Goal: Task Accomplishment & Management: Manage account settings

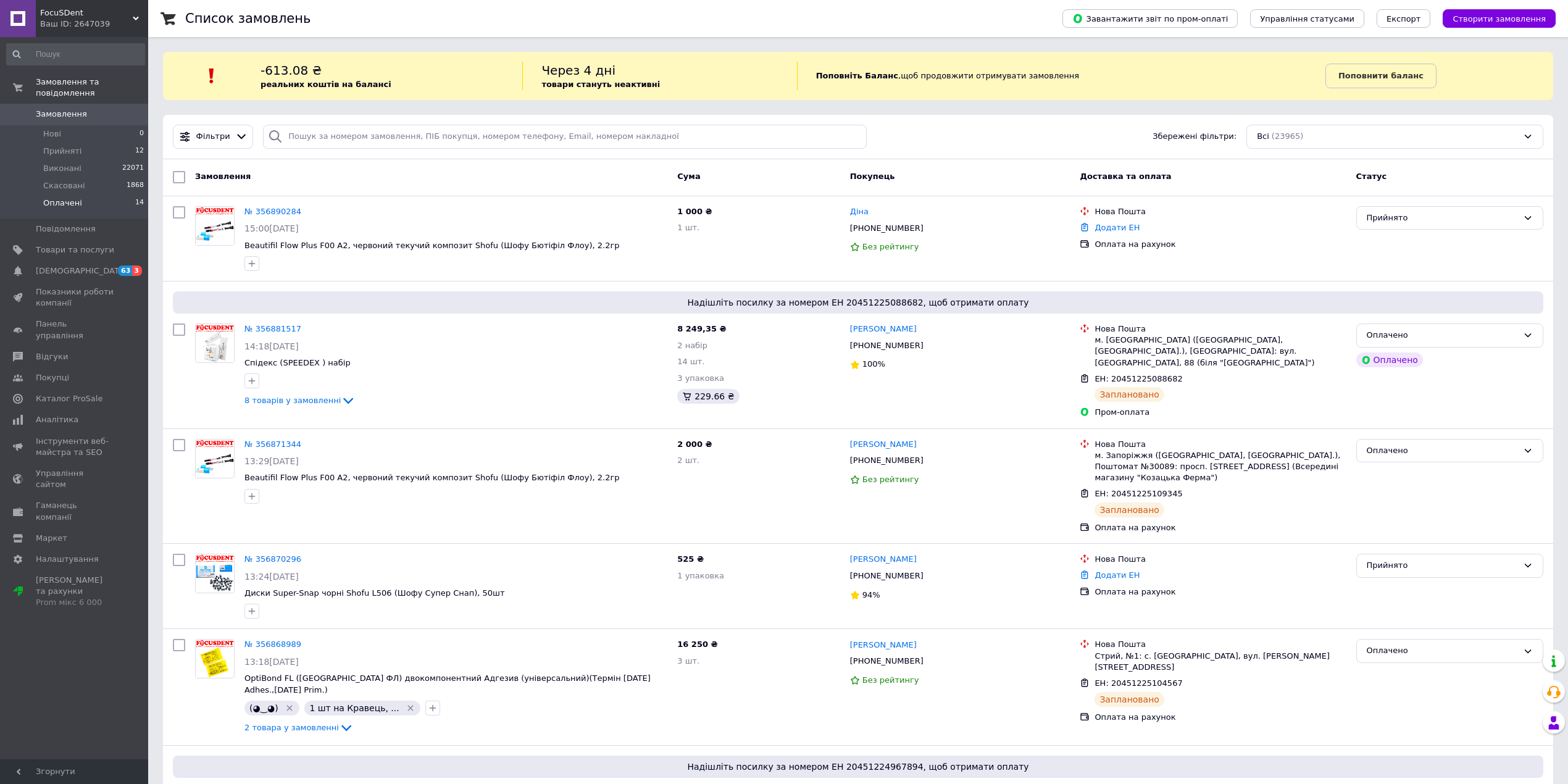
click at [76, 197] on span "Оплачені" at bounding box center [63, 202] width 39 height 11
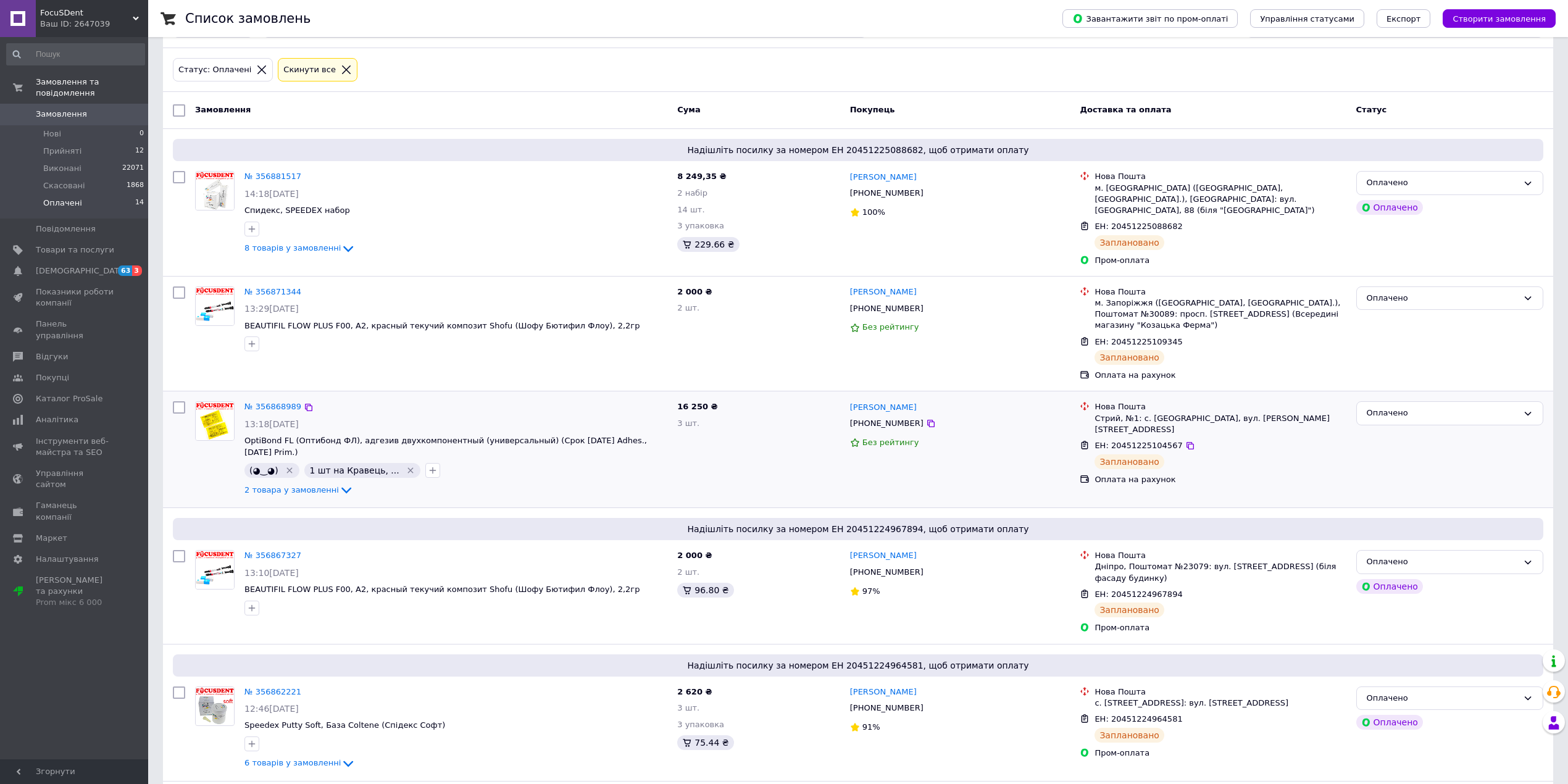
scroll to position [164, 0]
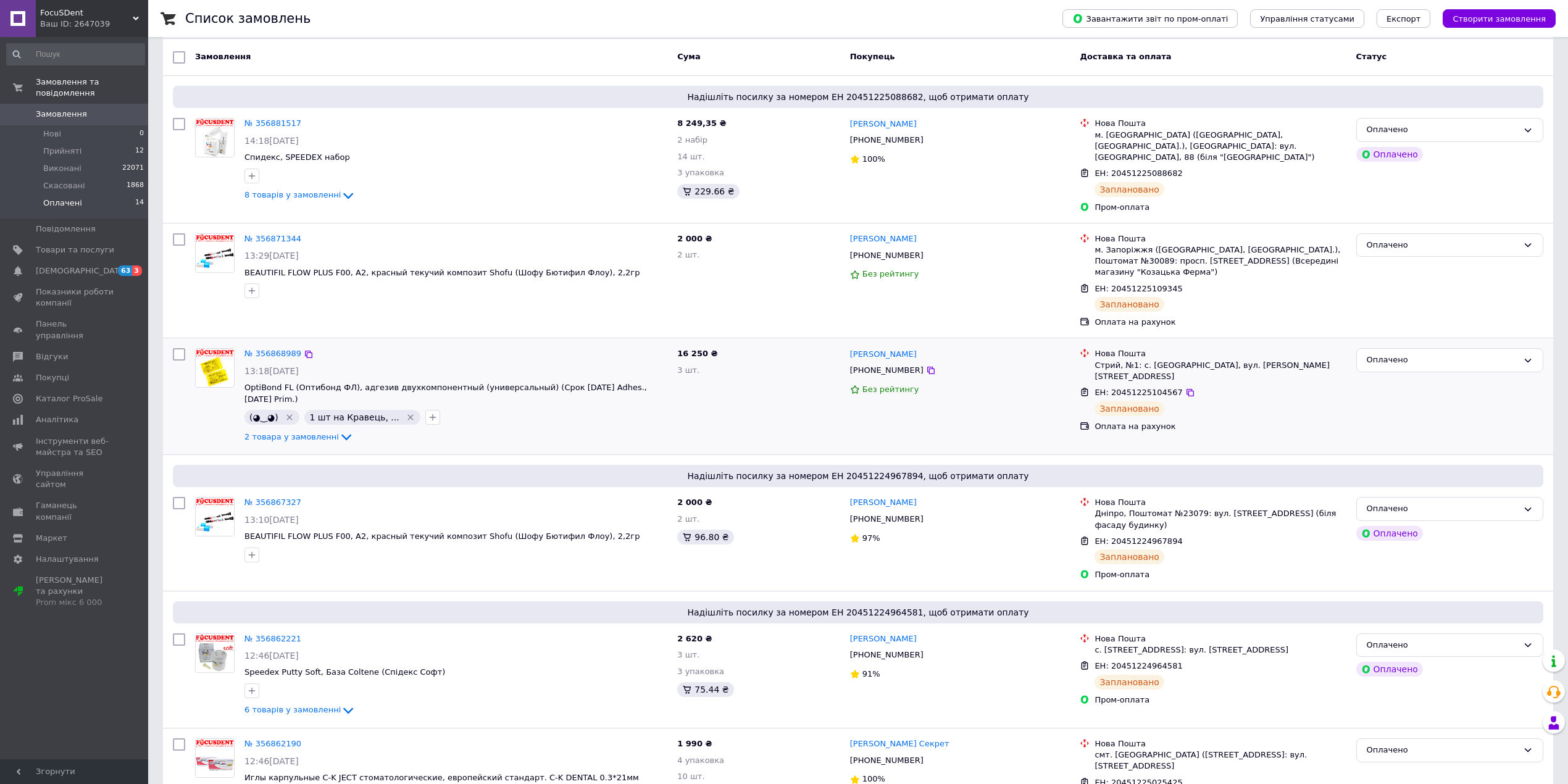
click at [285, 351] on div "№ 356868989" at bounding box center [273, 355] width 59 height 14
click at [272, 344] on div "№ 356868989 13:18[DATE] OptiBond FL (Оптибонд ФЛ), адгезив двухкомпонентный (ун…" at bounding box center [456, 396] width 433 height 106
click at [274, 349] on link "№ 356868989" at bounding box center [272, 353] width 57 height 9
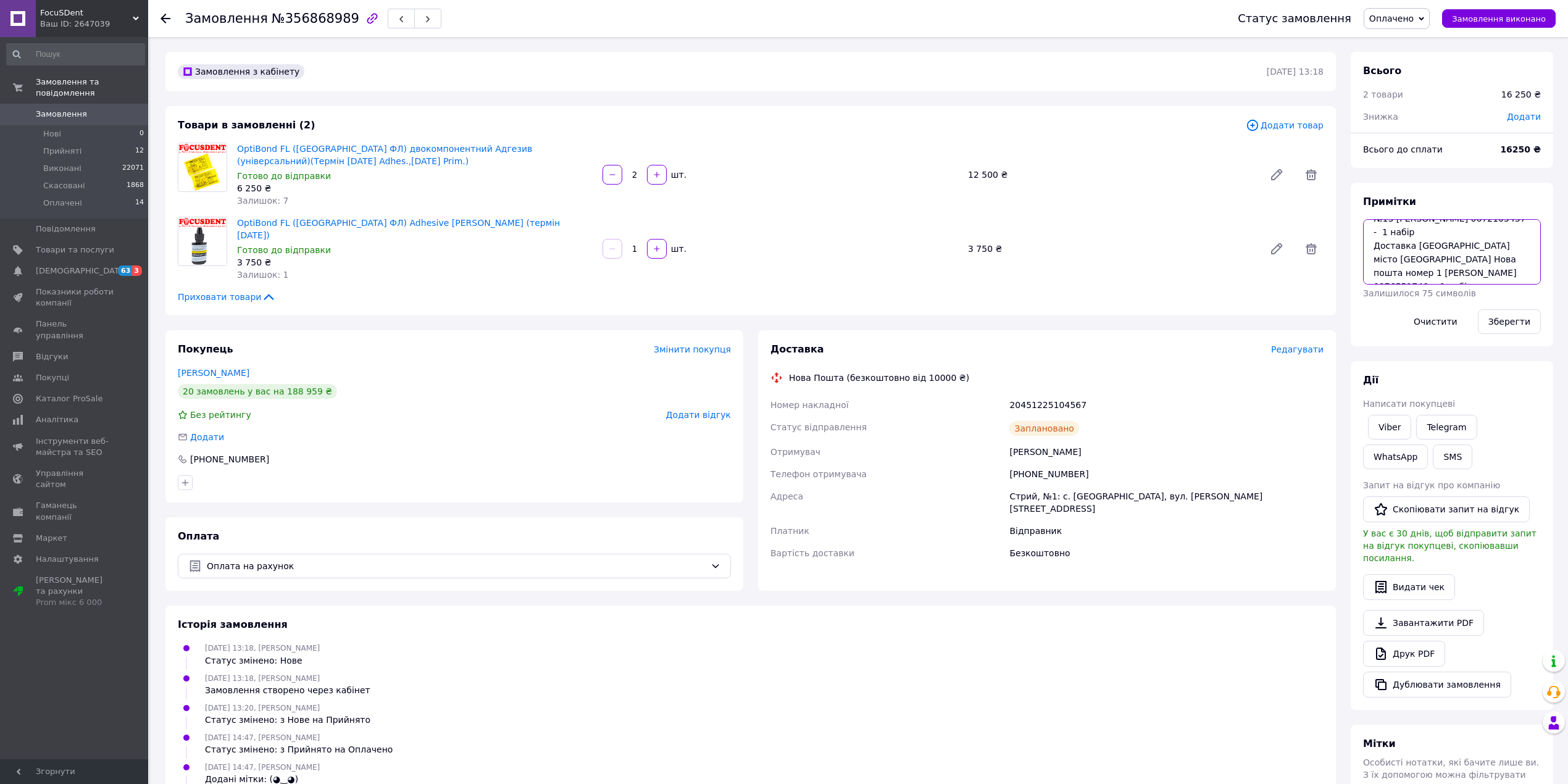
scroll to position [55, 0]
click at [110, 195] on li "Оплачені 14" at bounding box center [76, 206] width 151 height 24
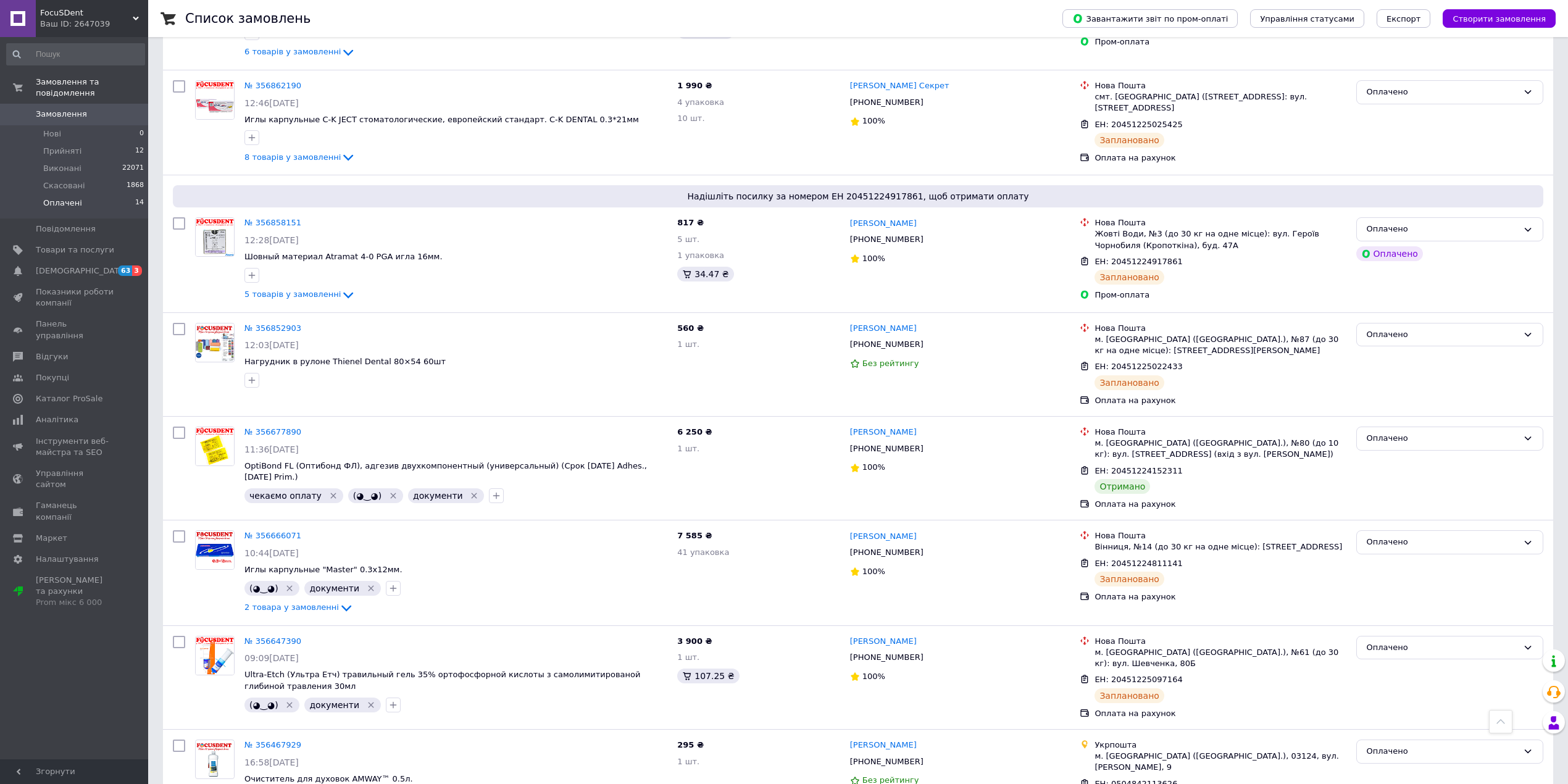
scroll to position [823, 0]
click at [261, 324] on link "№ 356852903" at bounding box center [272, 327] width 57 height 9
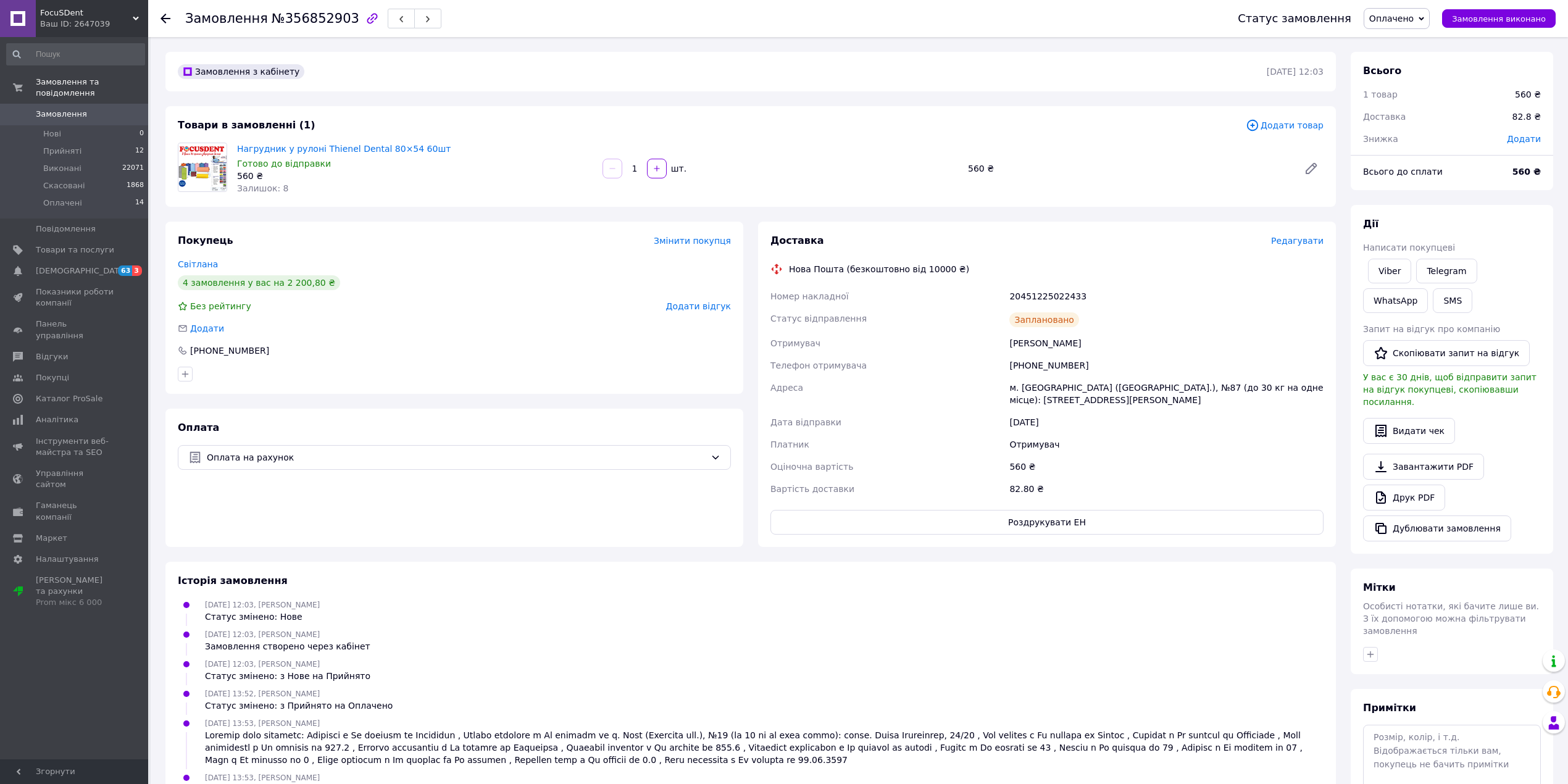
drag, startPoint x: 1092, startPoint y: 341, endPoint x: 1011, endPoint y: 342, distance: 81.0
click at [1011, 342] on div "[PERSON_NAME]" at bounding box center [1166, 343] width 319 height 22
copy div "[PERSON_NAME]"
click at [102, 143] on li "Прийняті 12" at bounding box center [76, 151] width 151 height 17
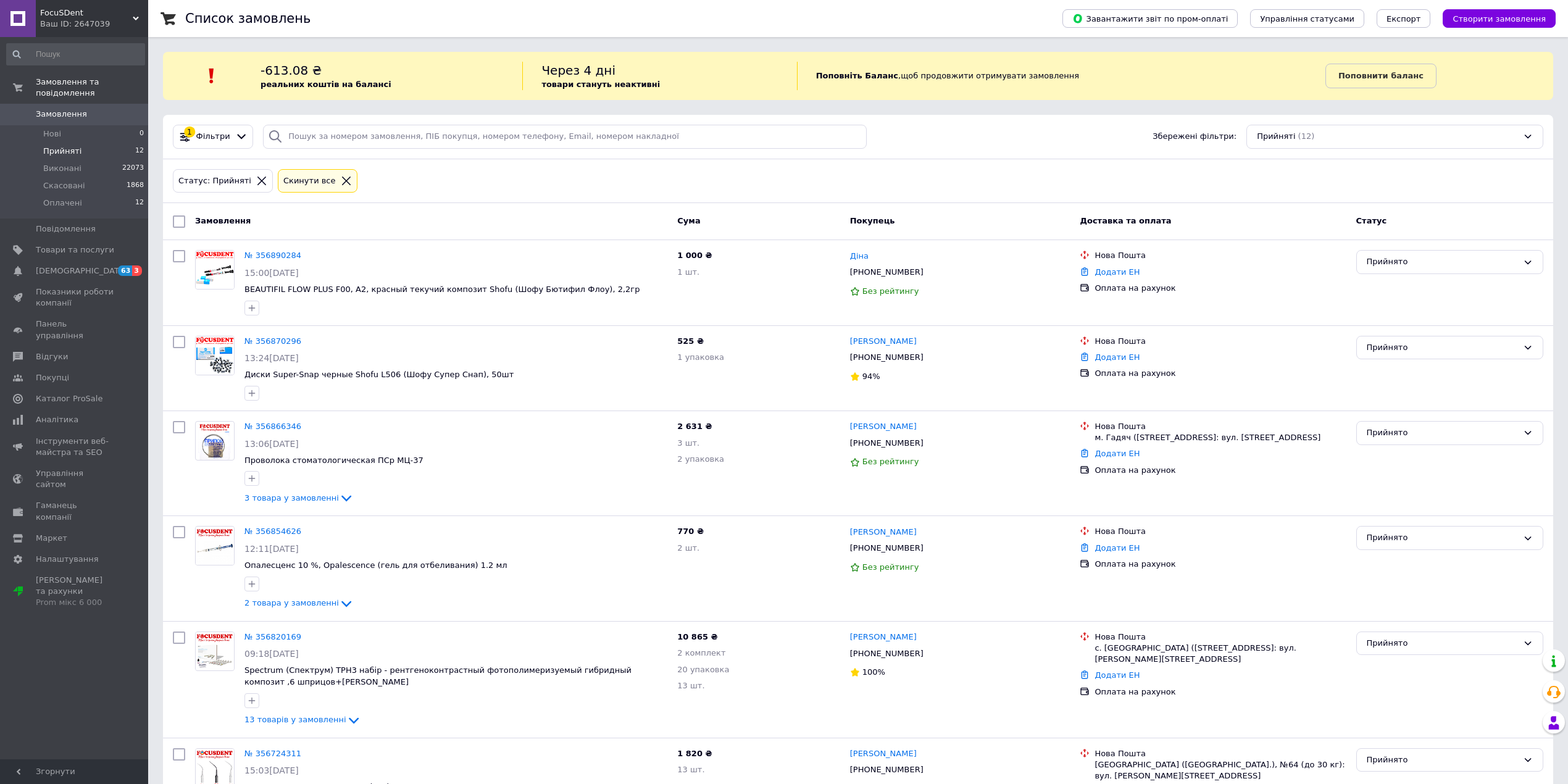
click at [85, 143] on li "Прийняті 12" at bounding box center [76, 151] width 151 height 17
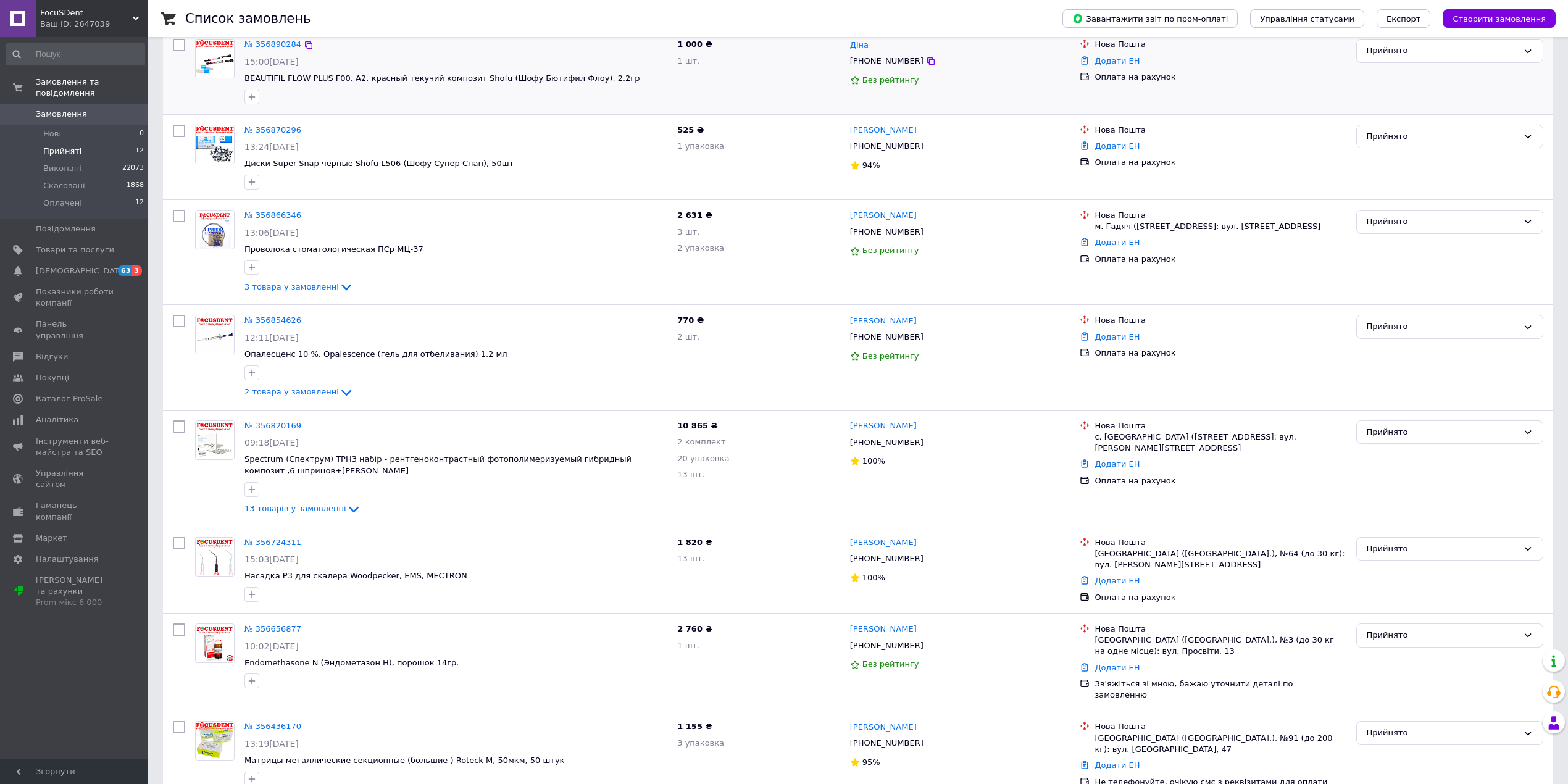
scroll to position [247, 0]
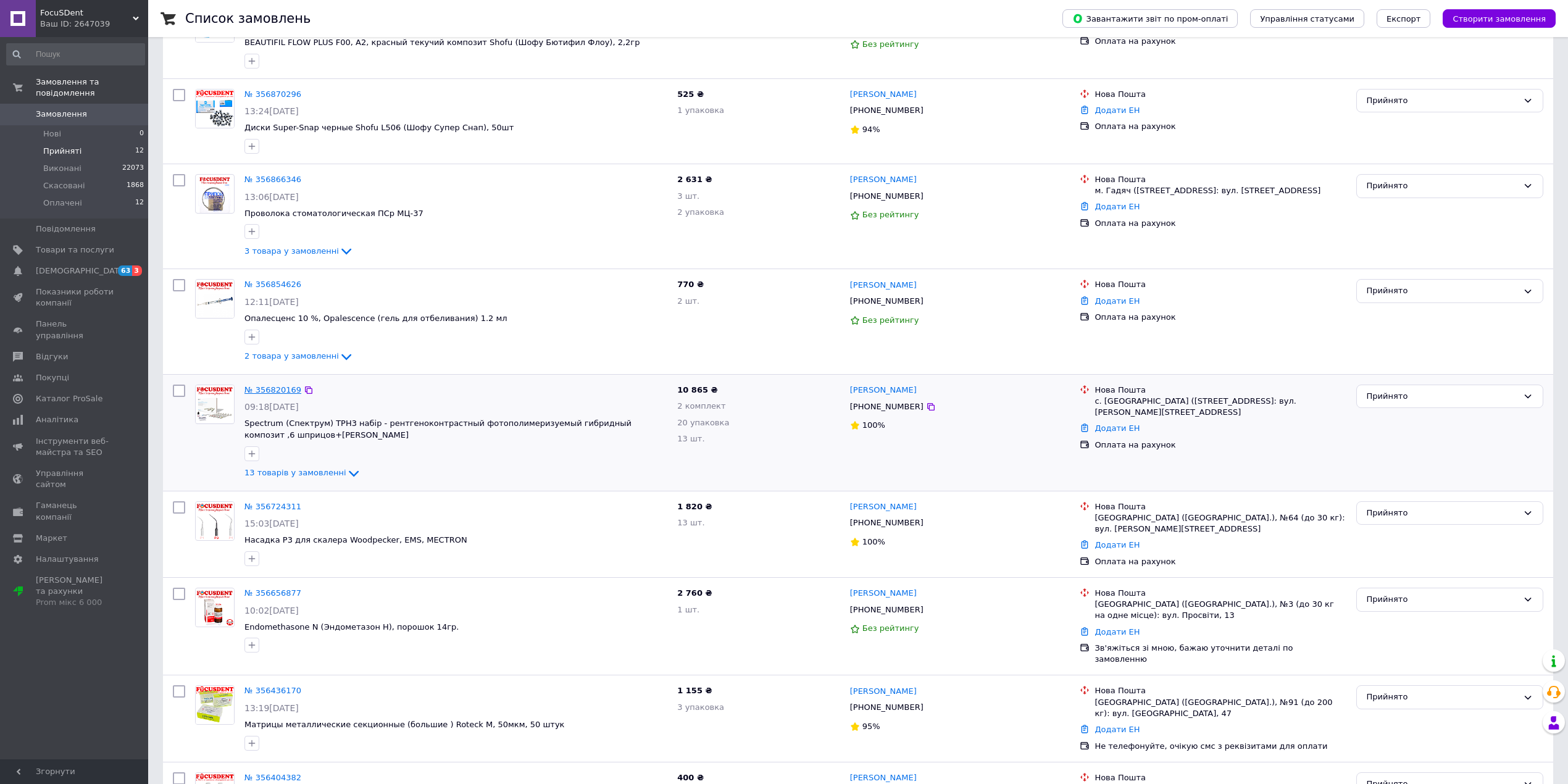
click at [272, 391] on link "№ 356820169" at bounding box center [272, 390] width 57 height 9
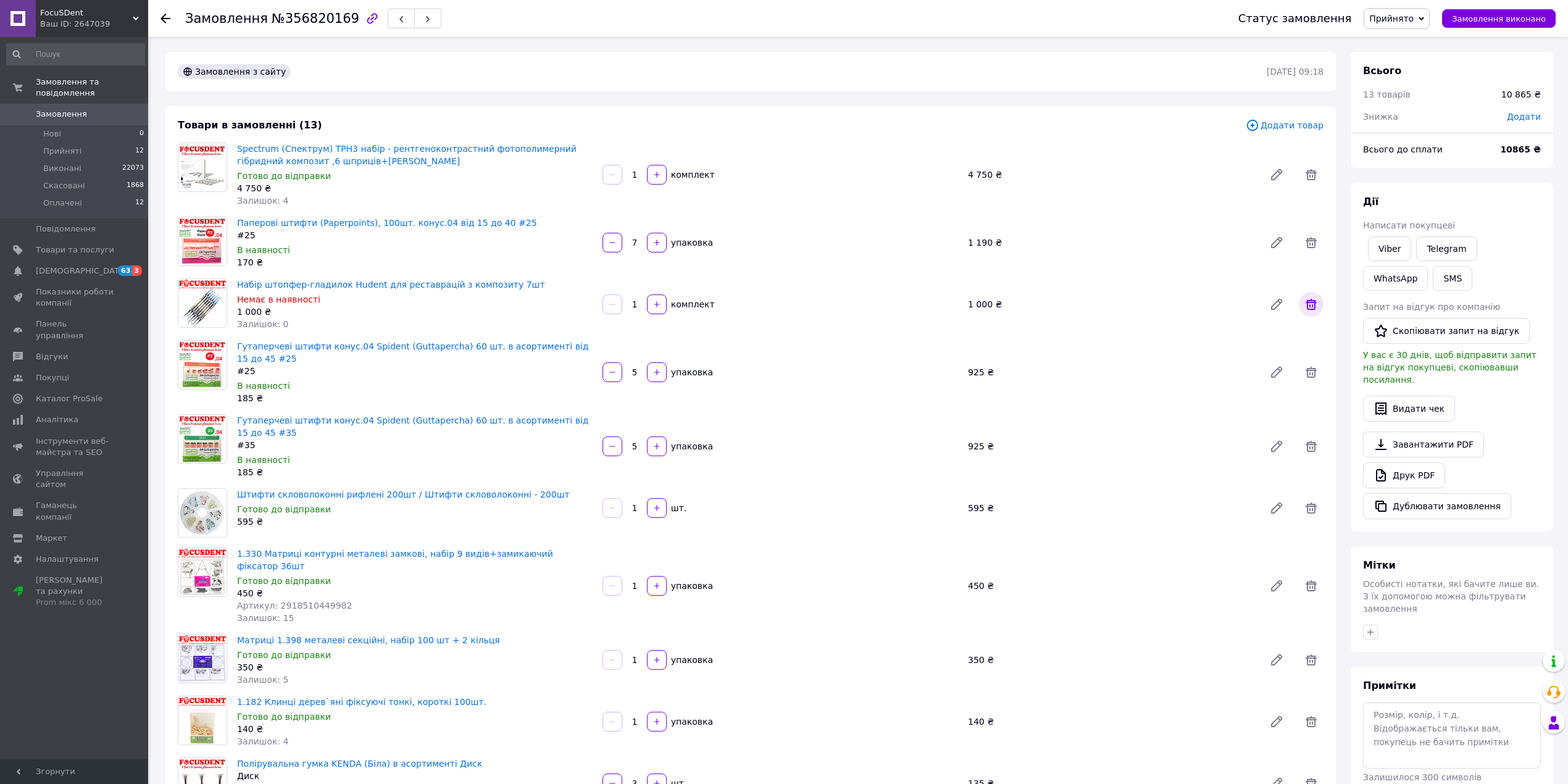
click at [1314, 305] on icon at bounding box center [1311, 304] width 11 height 11
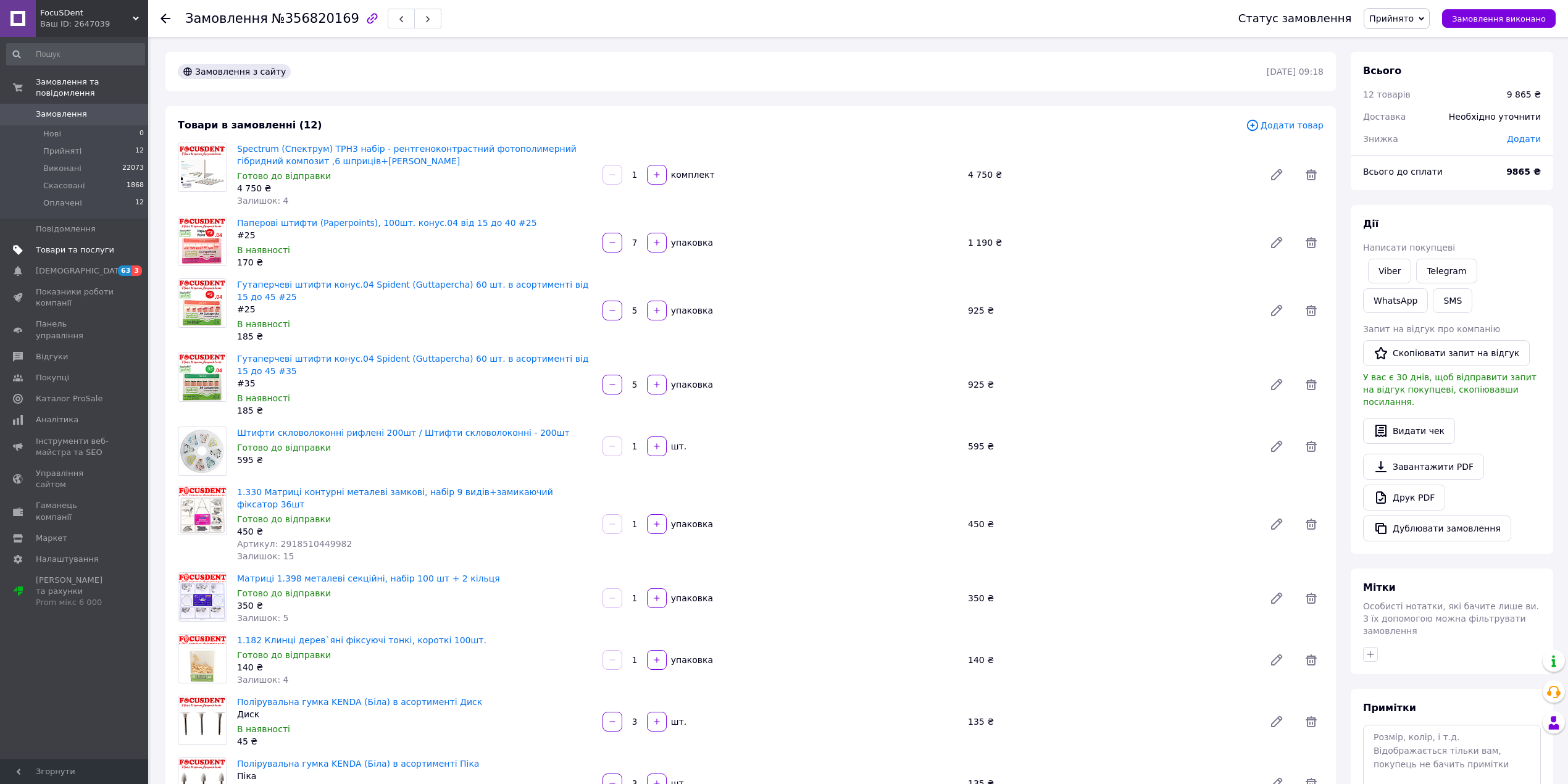
click at [67, 244] on span "Товари та послуги" at bounding box center [75, 249] width 79 height 11
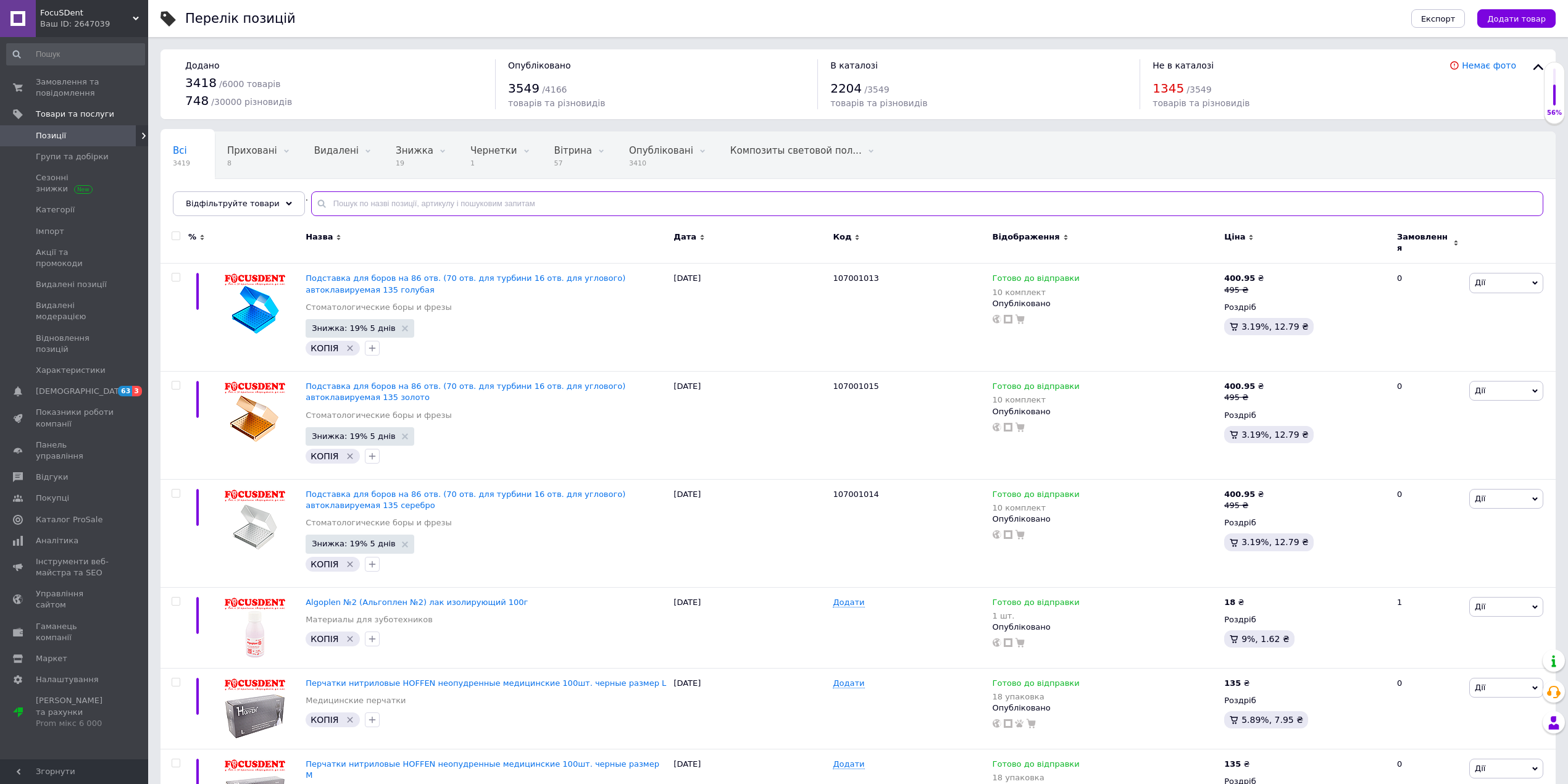
click at [396, 205] on input "text" at bounding box center [927, 204] width 1232 height 24
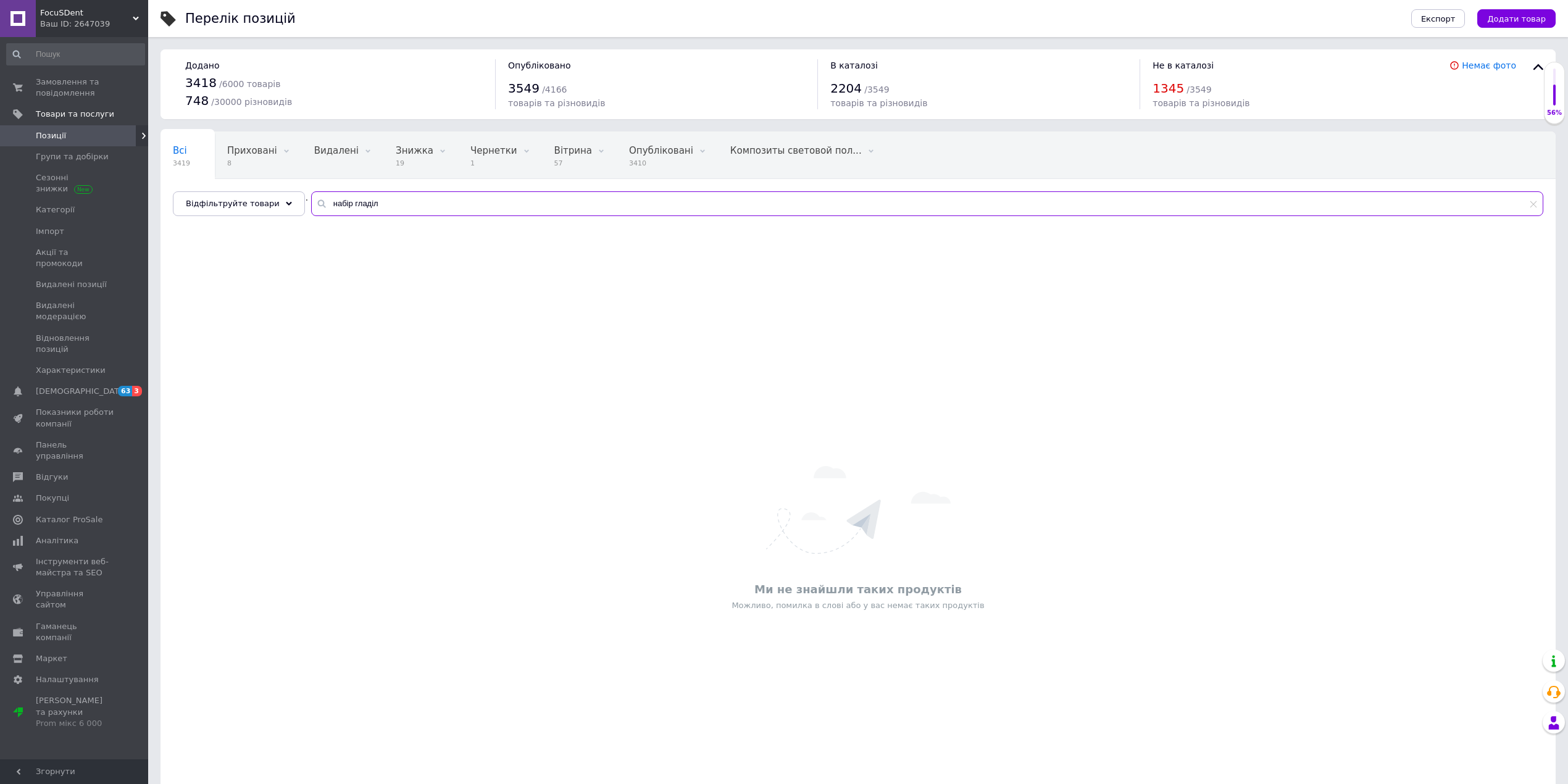
click at [339, 204] on input "набір гладіл" at bounding box center [927, 204] width 1232 height 24
click at [382, 202] on input "гладіл" at bounding box center [927, 204] width 1232 height 24
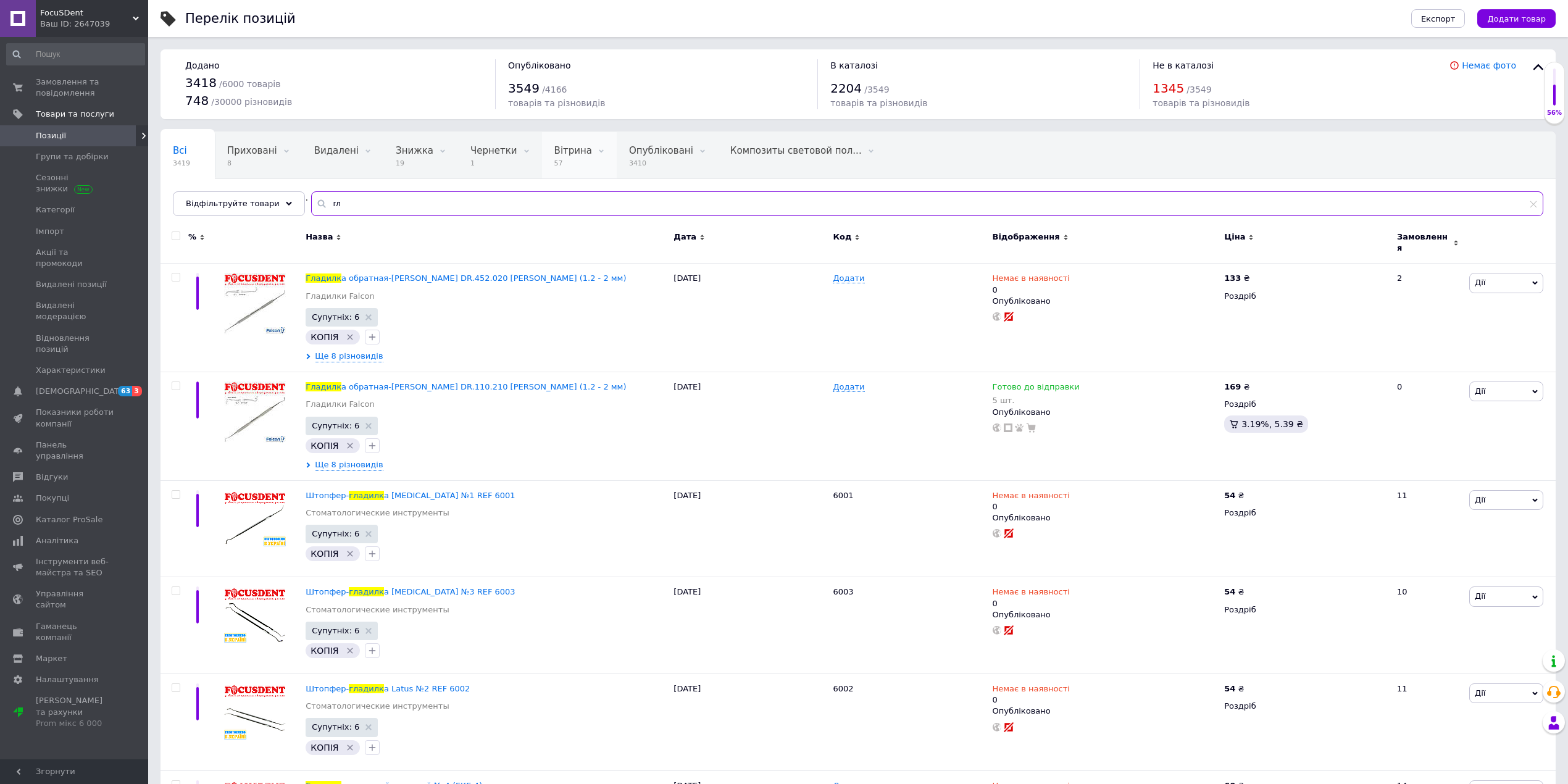
type input "г"
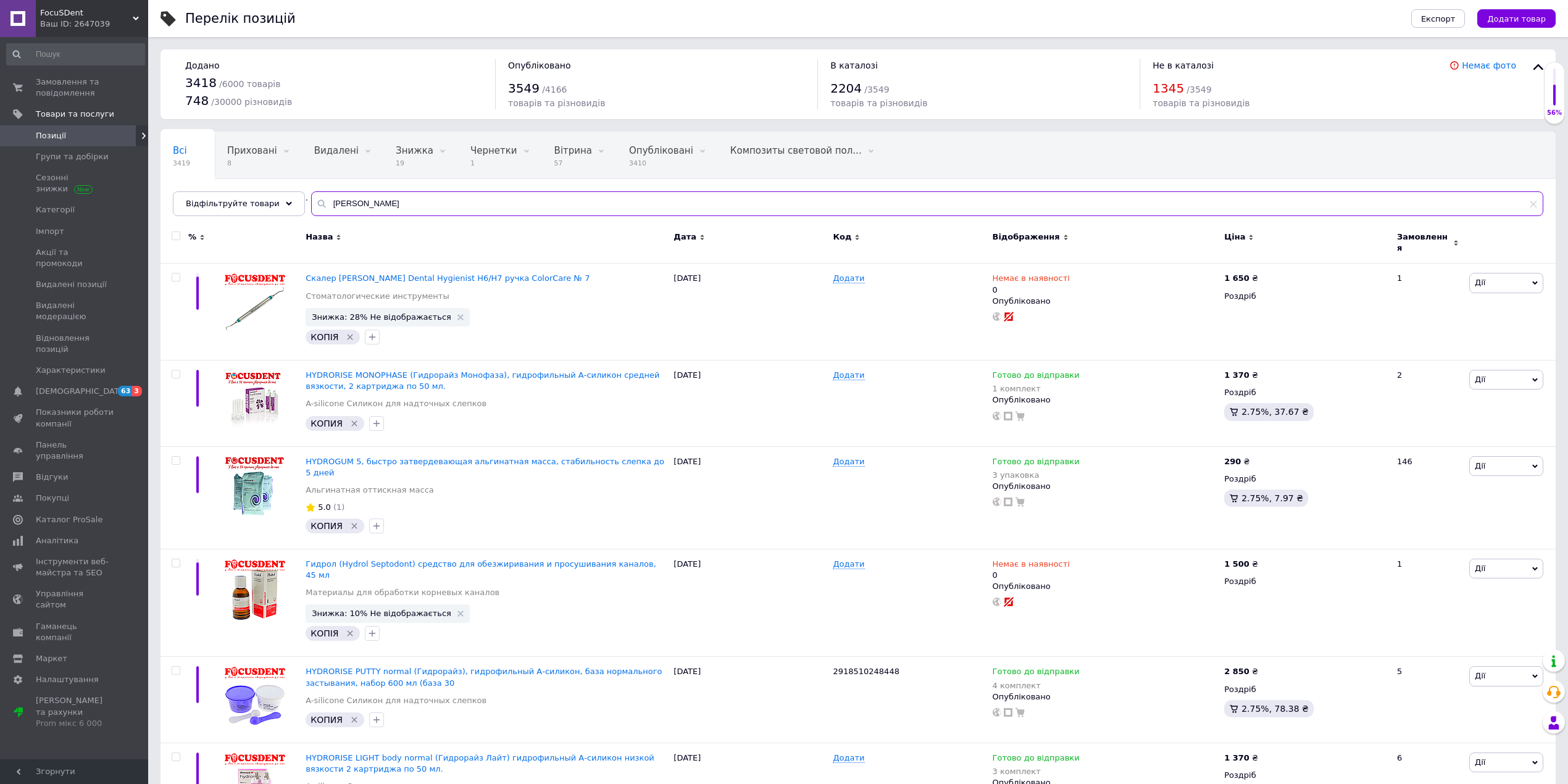
click at [326, 201] on input "[PERSON_NAME]" at bounding box center [927, 204] width 1232 height 24
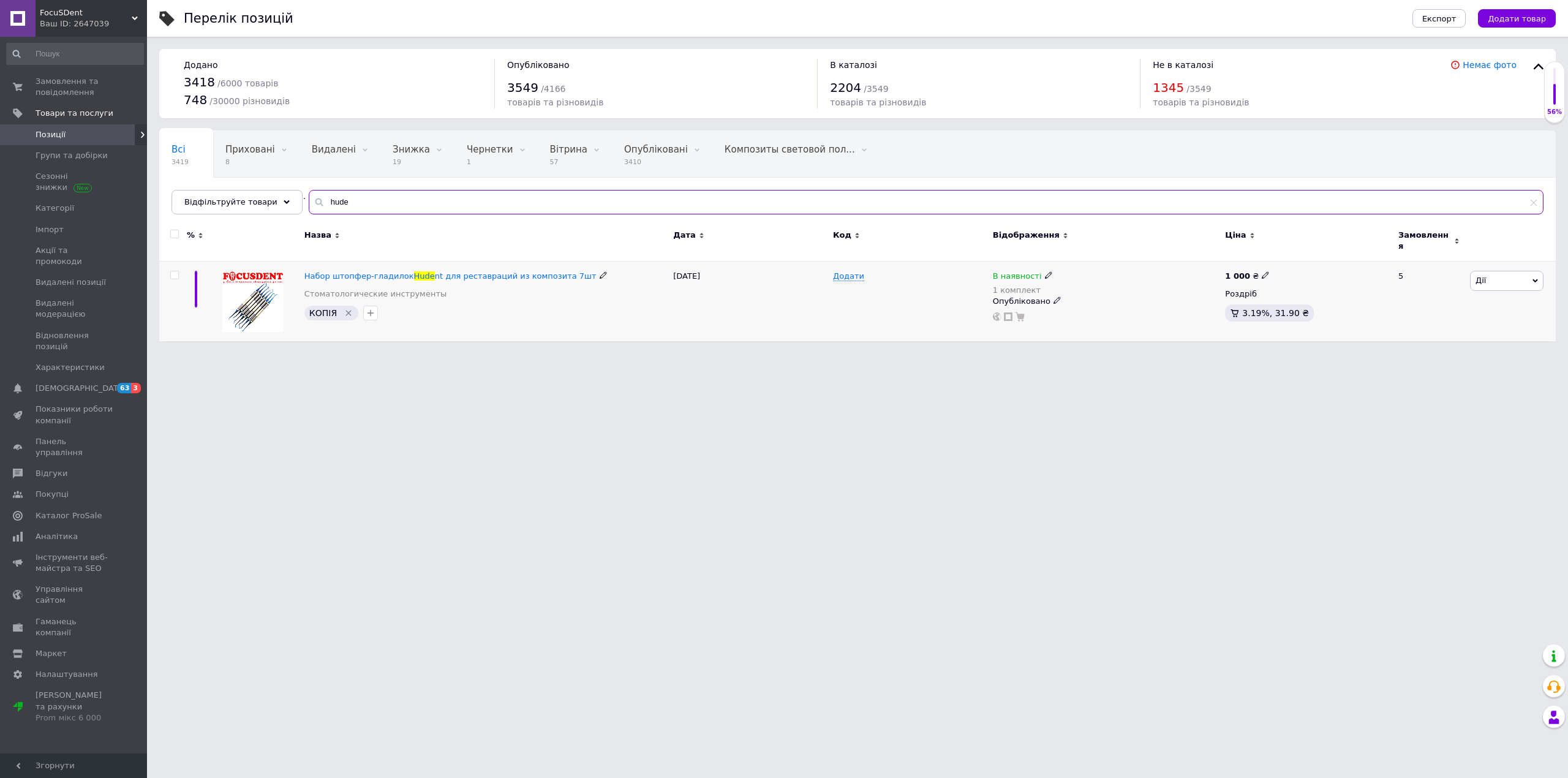
type input "hude"
click at [1045, 271] on span at bounding box center [1048, 275] width 7 height 9
click at [1103, 287] on li "Немає в наявності" at bounding box center [1115, 292] width 116 height 17
click at [1086, 309] on input "1" at bounding box center [1103, 315] width 93 height 24
type input "0"
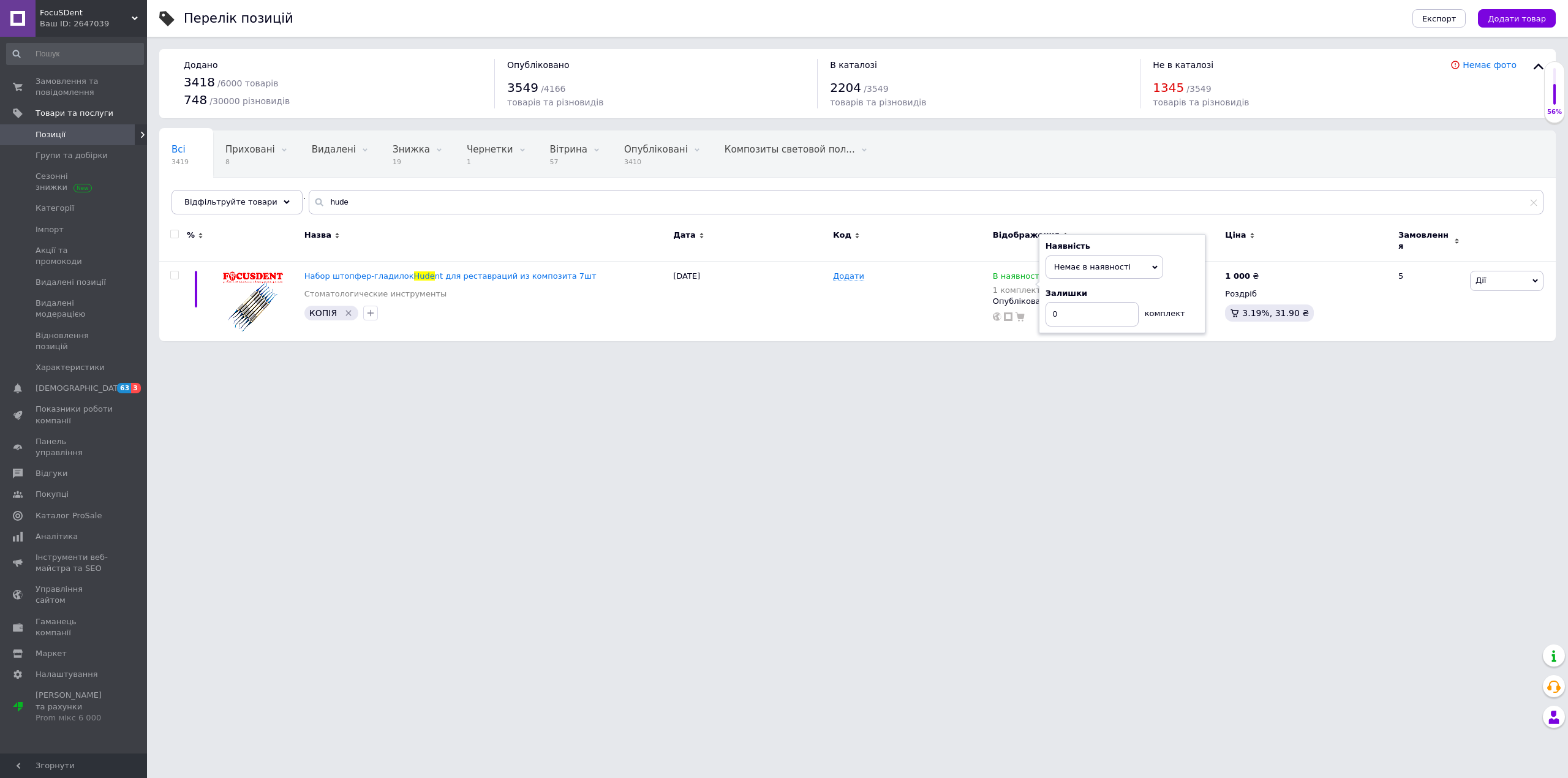
click at [739, 354] on html "FocuSDent Ваш ID: 2647039 Сайт FocuSDent Кабінет покупця Перевірити стан систем…" at bounding box center [784, 177] width 1568 height 354
click at [733, 354] on html "FocuSDent Ваш ID: 2647039 Сайт FocuSDent Кабінет покупця Перевірити стан систем…" at bounding box center [784, 177] width 1568 height 354
